Goal: Browse casually

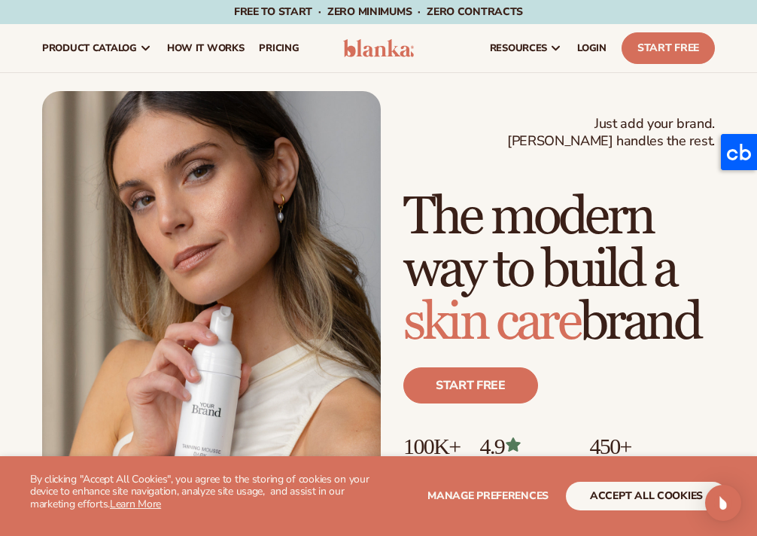
click at [364, 41] on img at bounding box center [378, 48] width 70 height 18
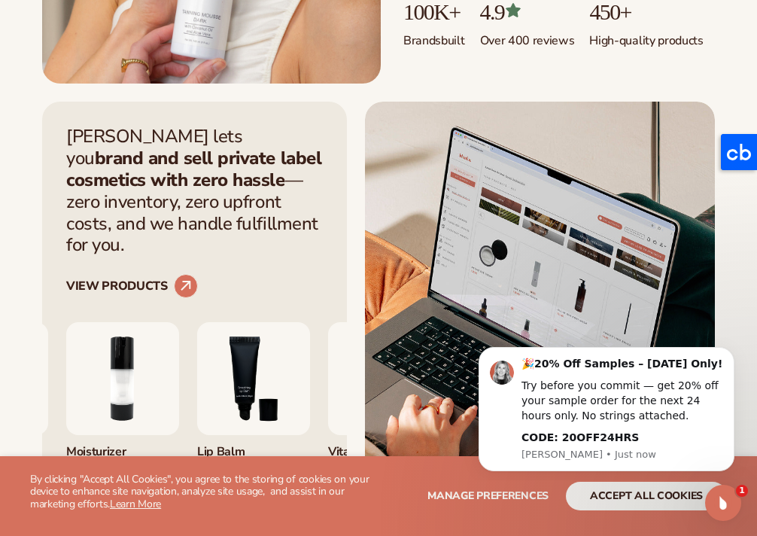
scroll to position [614, 0]
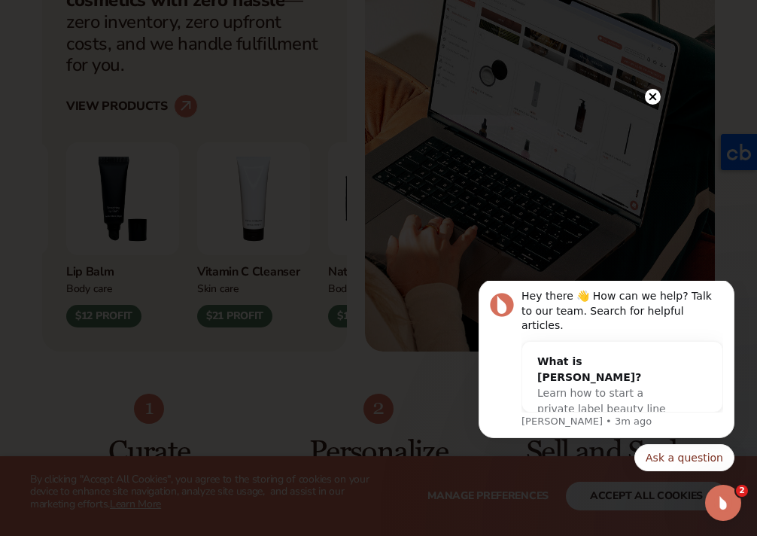
click at [658, 90] on icon at bounding box center [653, 97] width 16 height 16
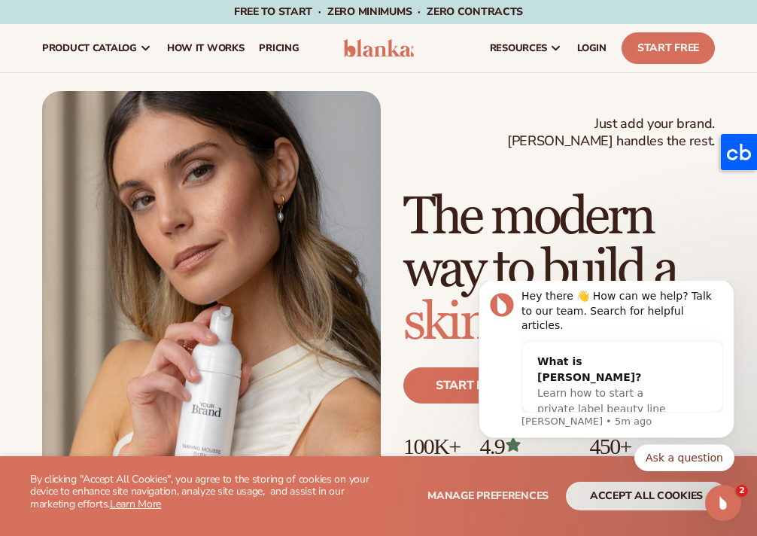
scroll to position [30, 0]
